Goal: Download file/media

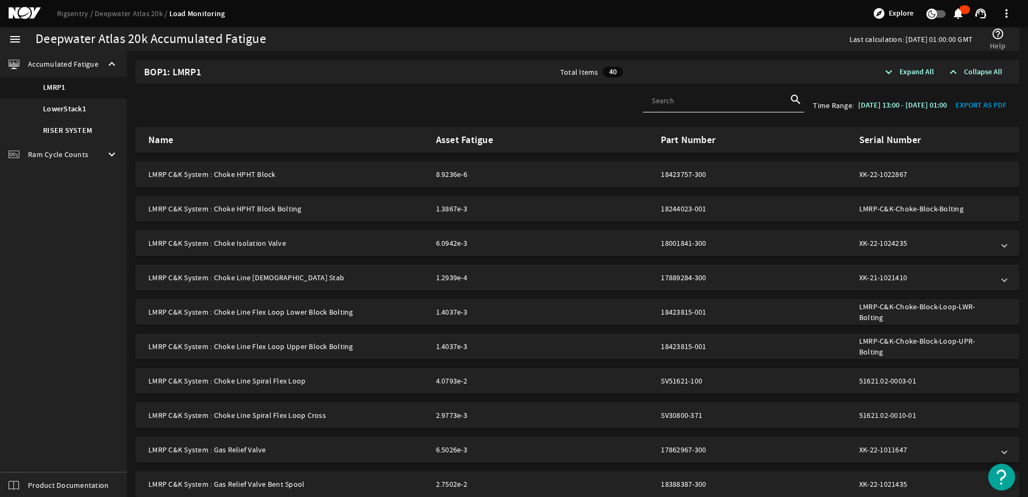
drag, startPoint x: 69, startPoint y: 109, endPoint x: 684, endPoint y: 65, distance: 616.0
click at [69, 109] on b "LowerStack1" at bounding box center [64, 109] width 43 height 11
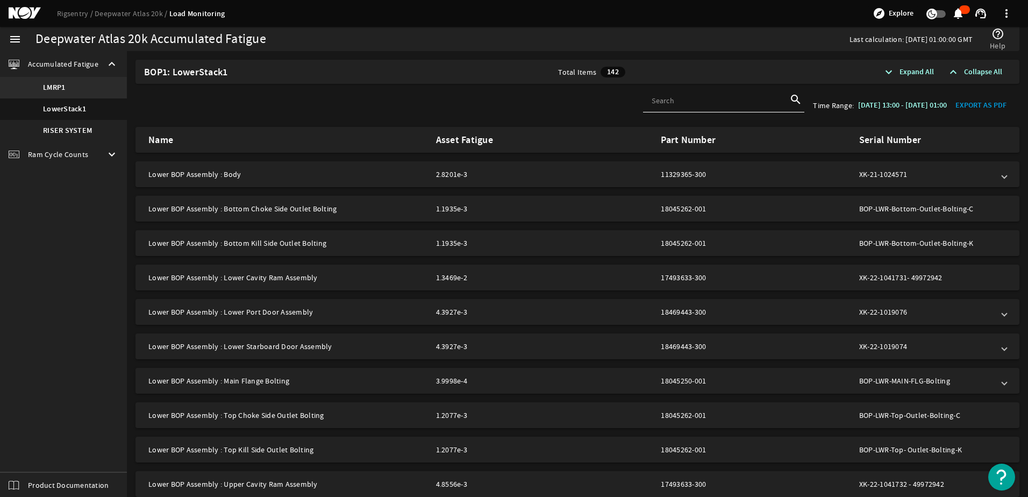
click at [65, 88] on b "LMRP1" at bounding box center [54, 87] width 22 height 11
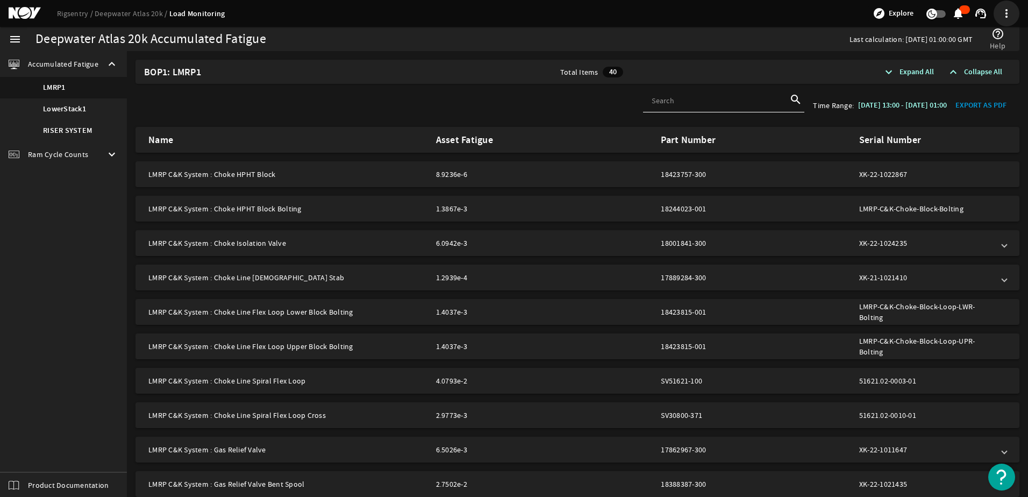
click at [1006, 11] on span at bounding box center [1006, 13] width 19 height 19
click at [981, 16] on mat-icon "support_agent" at bounding box center [980, 13] width 13 height 13
click at [981, 16] on div at bounding box center [514, 248] width 1028 height 497
click at [902, 70] on span "Expand All" at bounding box center [916, 72] width 34 height 11
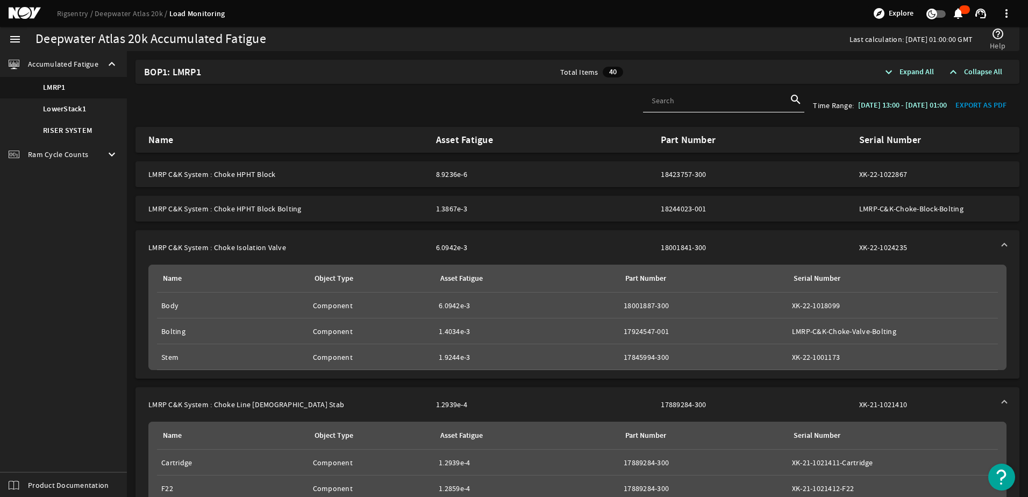
click at [904, 70] on span "Expand All" at bounding box center [916, 72] width 34 height 11
click at [965, 70] on span "Collapse All" at bounding box center [983, 72] width 38 height 11
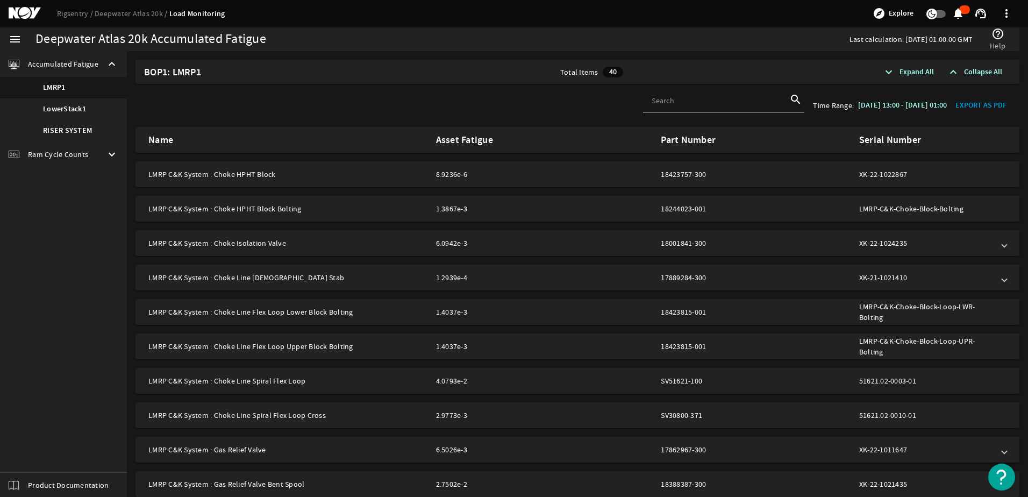
click at [979, 103] on span "EXPORT AS PDF" at bounding box center [980, 105] width 51 height 11
drag, startPoint x: 65, startPoint y: 111, endPoint x: 4, endPoint y: 151, distance: 73.1
click at [65, 111] on b "LowerStack1" at bounding box center [64, 109] width 43 height 11
